Goal: Transaction & Acquisition: Purchase product/service

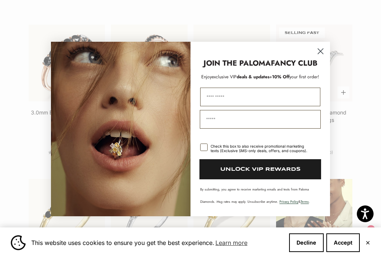
scroll to position [732, 0]
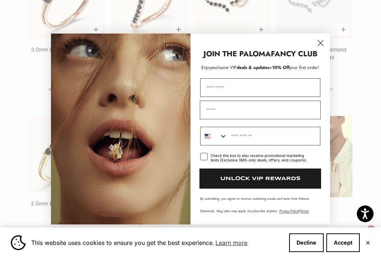
click at [324, 48] on circle "Close dialog" at bounding box center [321, 43] width 12 height 12
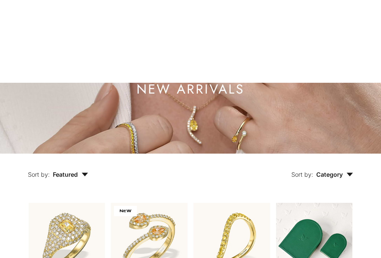
scroll to position [0, 0]
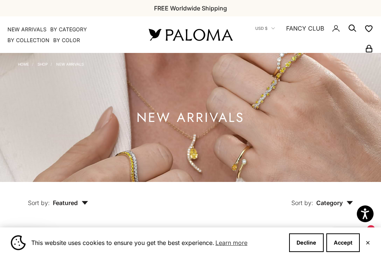
click at [27, 43] on summary "By Collection" at bounding box center [28, 40] width 42 height 7
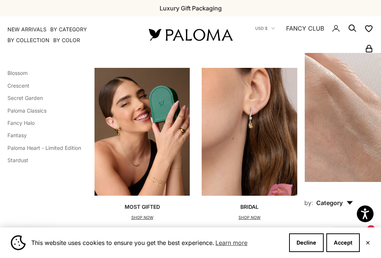
click at [22, 26] on link "NEW ARRIVALS" at bounding box center [26, 29] width 39 height 7
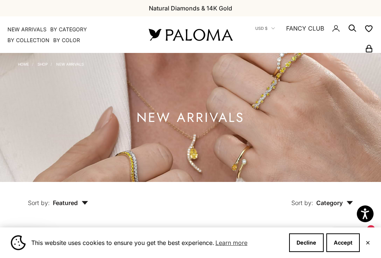
click at [67, 28] on summary "By Category" at bounding box center [68, 29] width 37 height 7
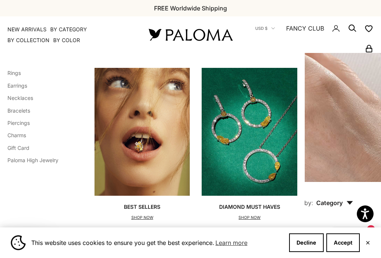
click at [16, 88] on link "Earrings" at bounding box center [17, 85] width 20 height 6
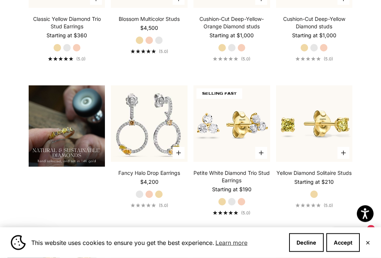
scroll to position [454, 0]
click at [326, 126] on img at bounding box center [314, 123] width 84 height 84
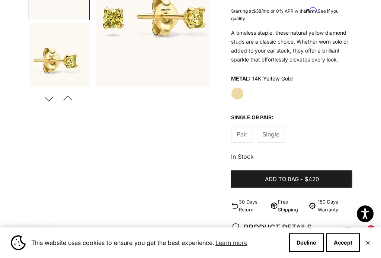
scroll to position [141, 0]
click at [63, 101] on button "Previous" at bounding box center [68, 98] width 17 height 17
click at [66, 103] on button "Previous" at bounding box center [68, 98] width 17 height 17
click at [49, 60] on img "Go to item 2" at bounding box center [59, 60] width 60 height 74
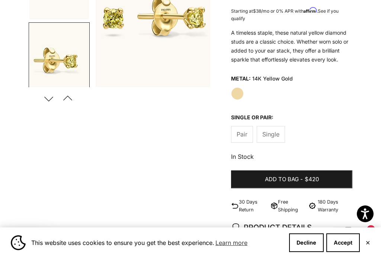
scroll to position [0, 124]
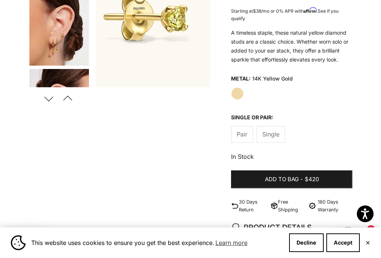
click at [45, 41] on img "Go to item 3" at bounding box center [59, 29] width 60 height 74
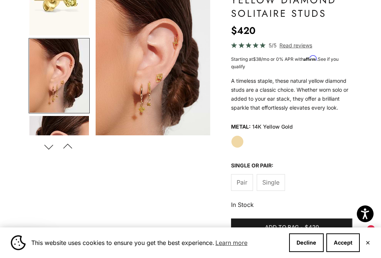
scroll to position [91, 0]
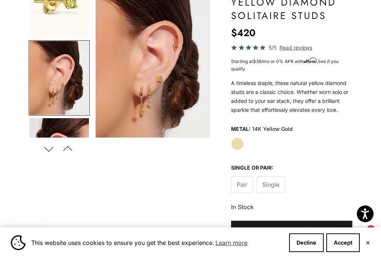
click at [50, 132] on img "Go to item 4" at bounding box center [59, 155] width 60 height 74
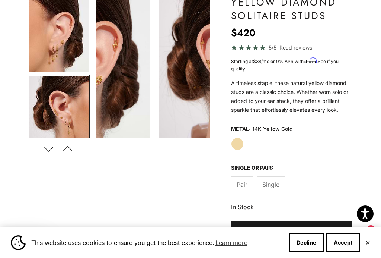
scroll to position [197, 0]
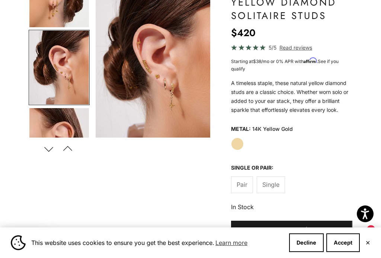
click at [171, 78] on img "Item 4 of 11" at bounding box center [153, 67] width 115 height 142
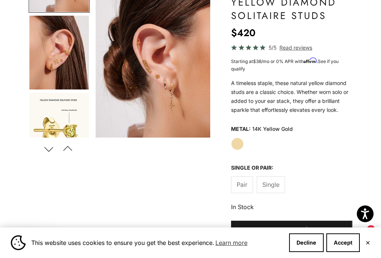
scroll to position [291, 0]
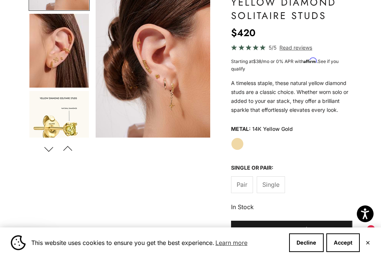
click at [50, 55] on img "Go to item 5" at bounding box center [59, 51] width 60 height 74
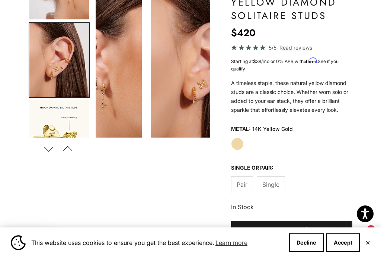
scroll to position [0, 496]
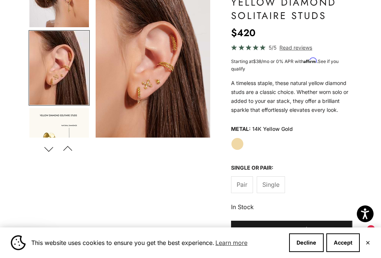
click at [183, 92] on img "Item 5 of 11" at bounding box center [152, 67] width 115 height 142
click at [171, 100] on img "Item 5 of 11" at bounding box center [152, 67] width 115 height 142
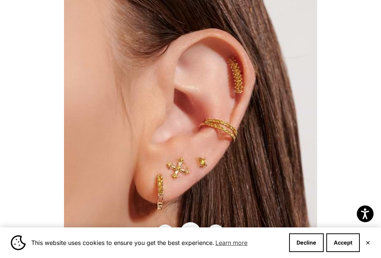
click at [172, 177] on img at bounding box center [190, 128] width 253 height 313
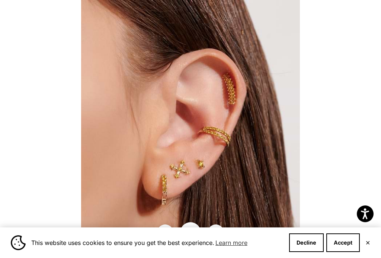
click at [205, 137] on img at bounding box center [190, 135] width 219 height 270
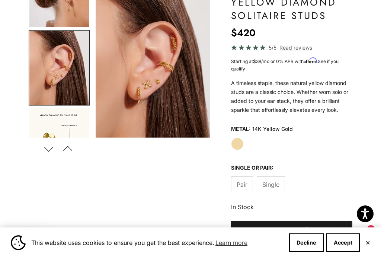
click at [57, 124] on img "Go to item 6" at bounding box center [59, 145] width 60 height 74
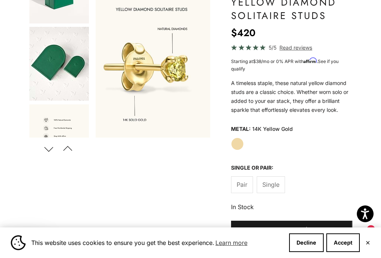
scroll to position [586, 0]
